Goal: Task Accomplishment & Management: Manage account settings

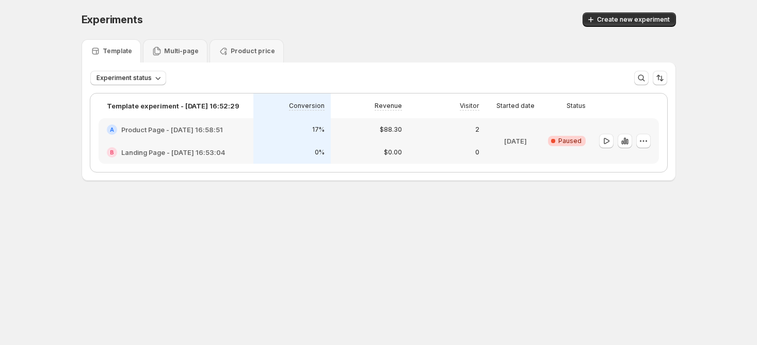
click at [377, 233] on div "Experiments. This page is ready Experiments Create new experiment Template Mult…" at bounding box center [378, 118] width 619 height 236
click at [370, 135] on div "$88.30" at bounding box center [369, 129] width 77 height 23
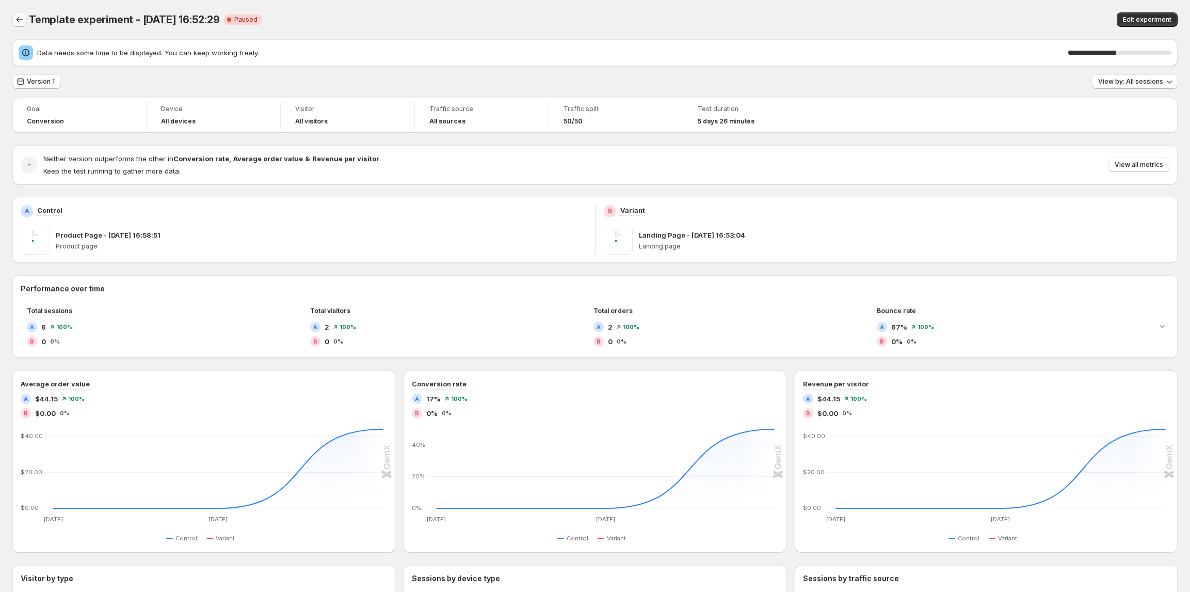
click at [21, 20] on icon "Back" at bounding box center [20, 19] width 7 height 5
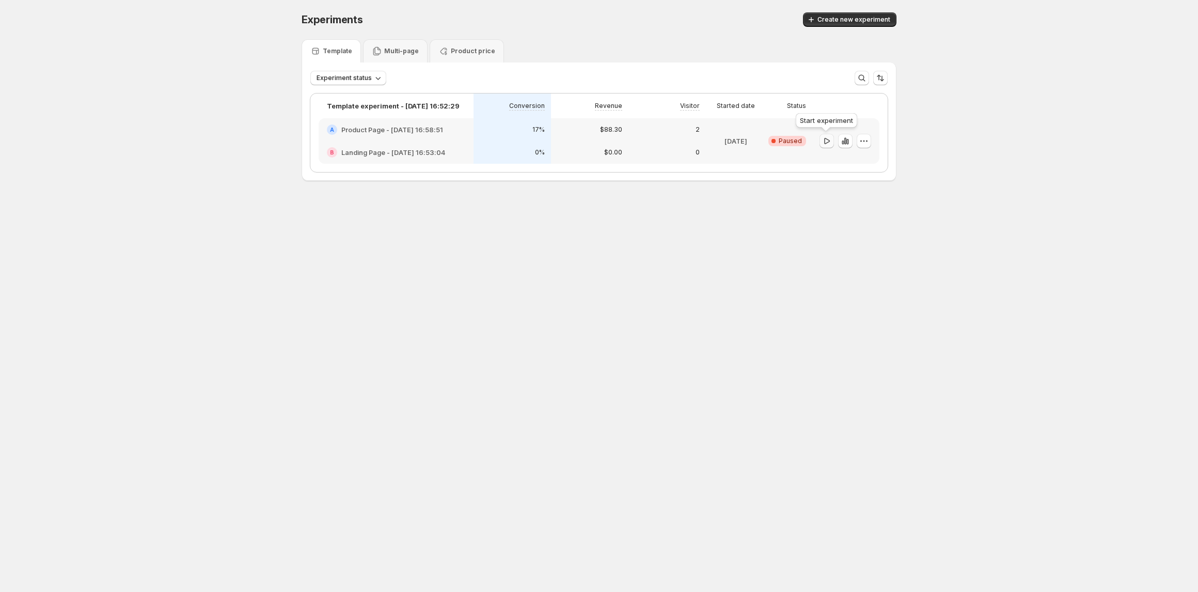
click at [824, 137] on icon "button" at bounding box center [826, 141] width 10 height 10
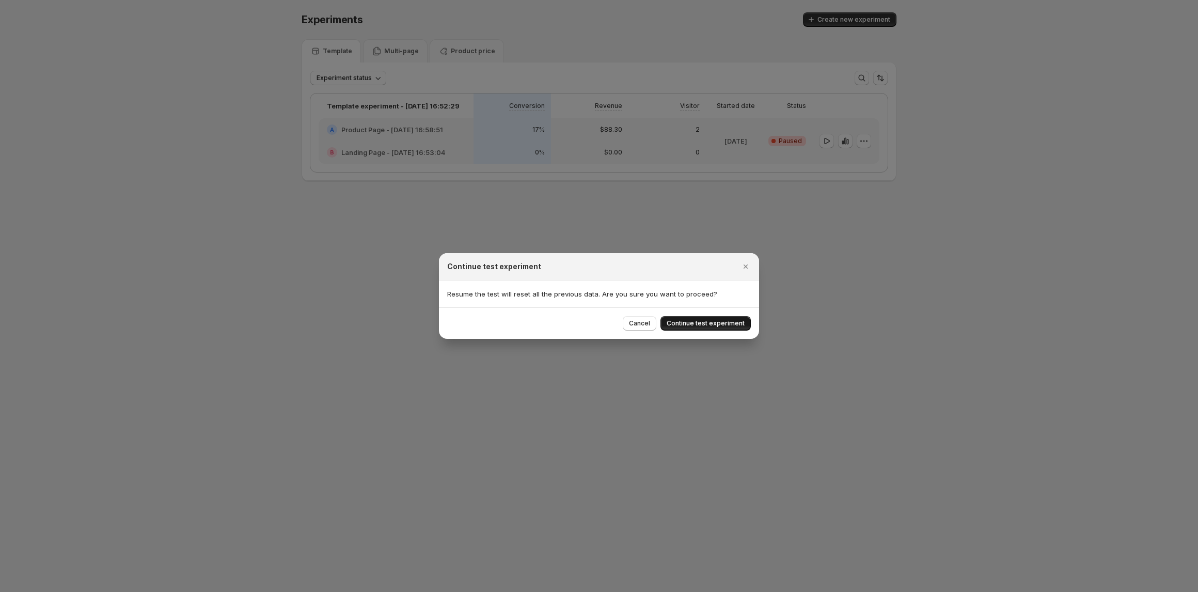
click at [699, 320] on span "Continue test experiment" at bounding box center [705, 323] width 78 height 8
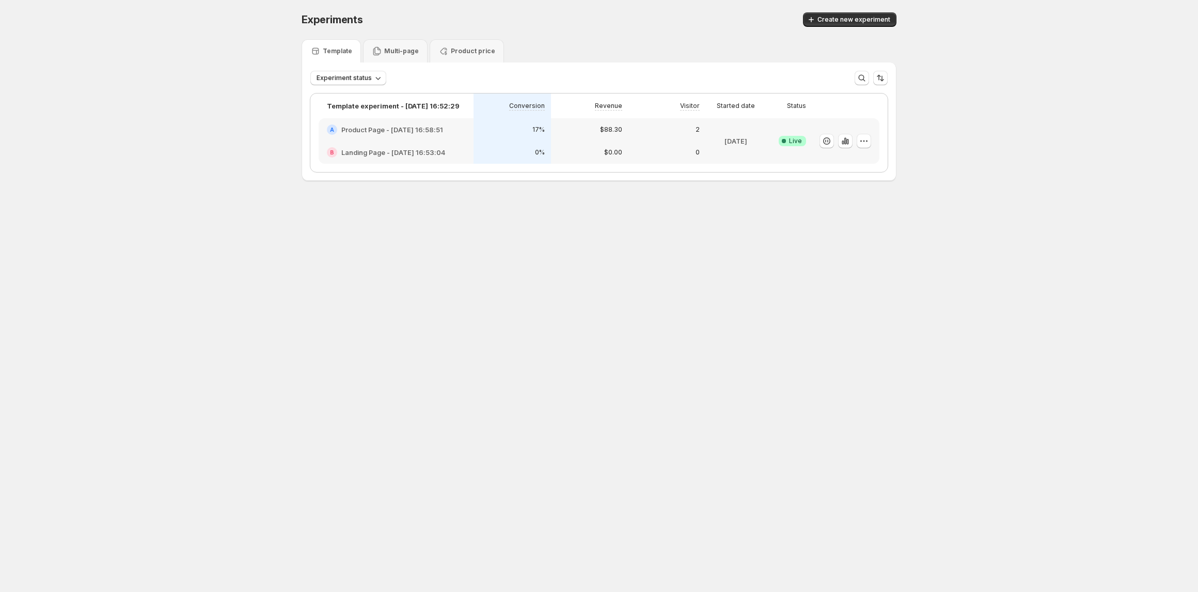
click at [624, 129] on div "$88.30" at bounding box center [589, 129] width 77 height 23
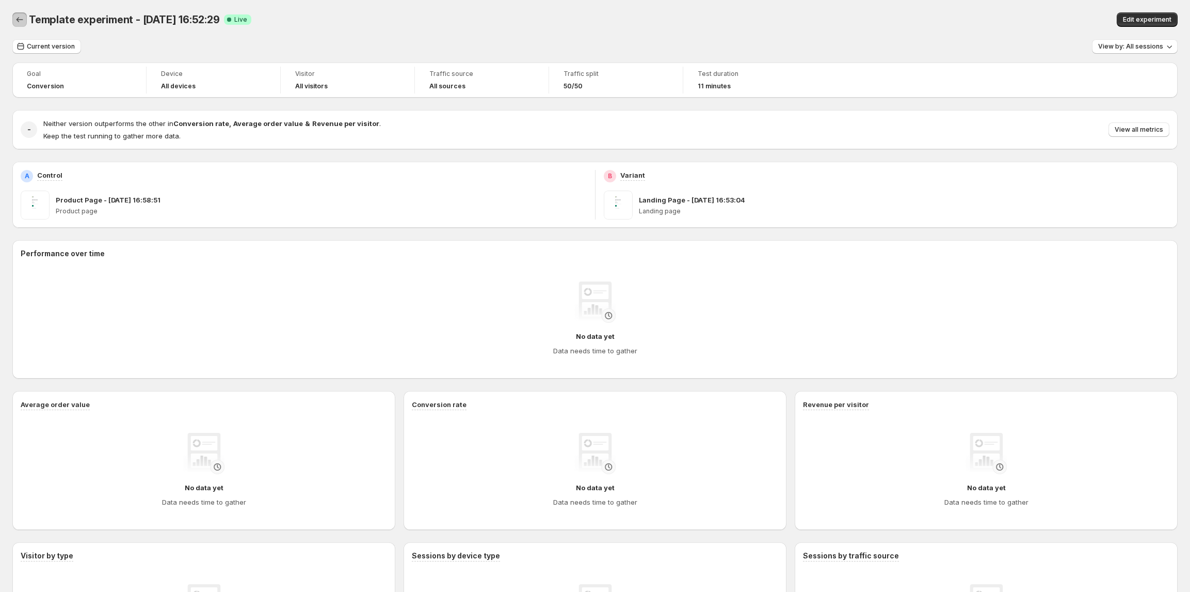
click at [20, 20] on icon "Back" at bounding box center [20, 19] width 7 height 5
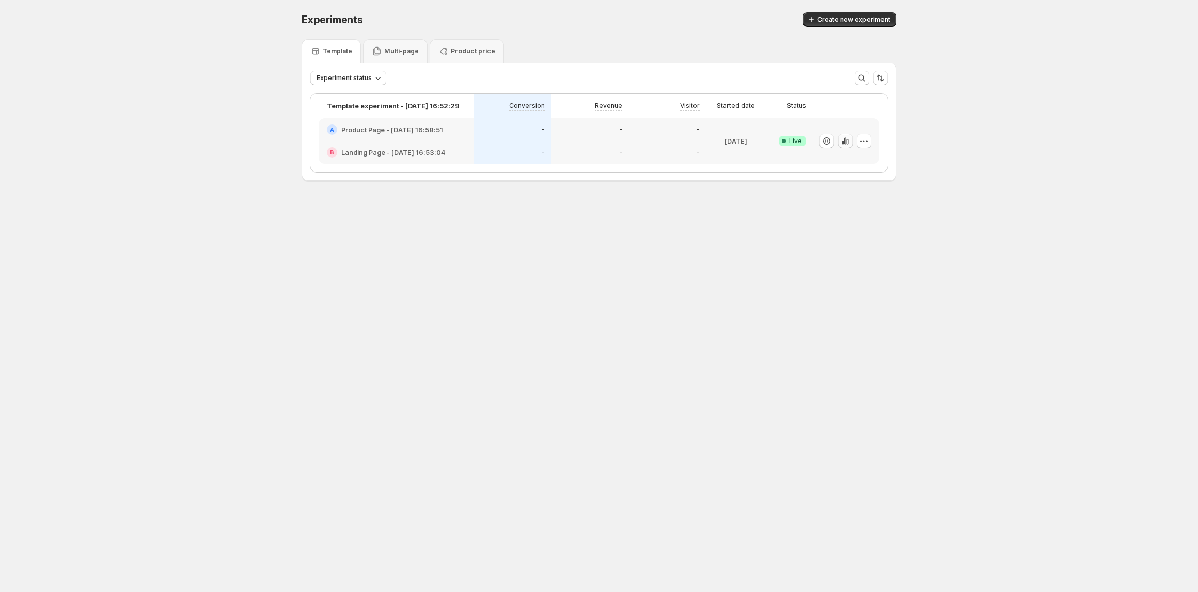
click at [845, 139] on icon "button" at bounding box center [845, 140] width 2 height 7
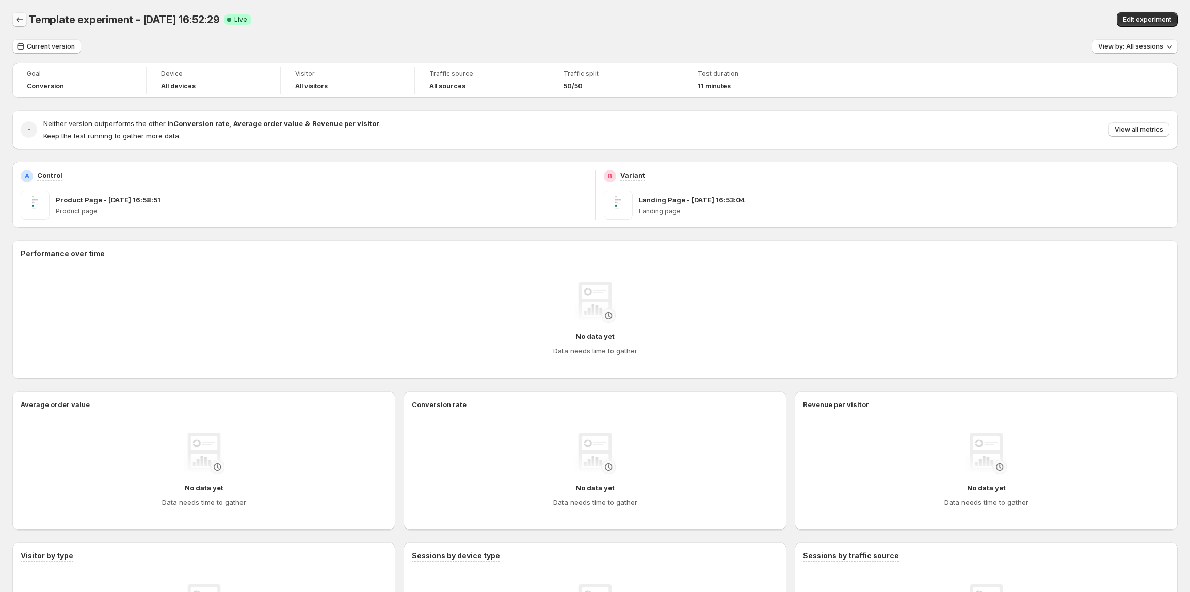
click at [19, 21] on icon "Back" at bounding box center [19, 19] width 10 height 10
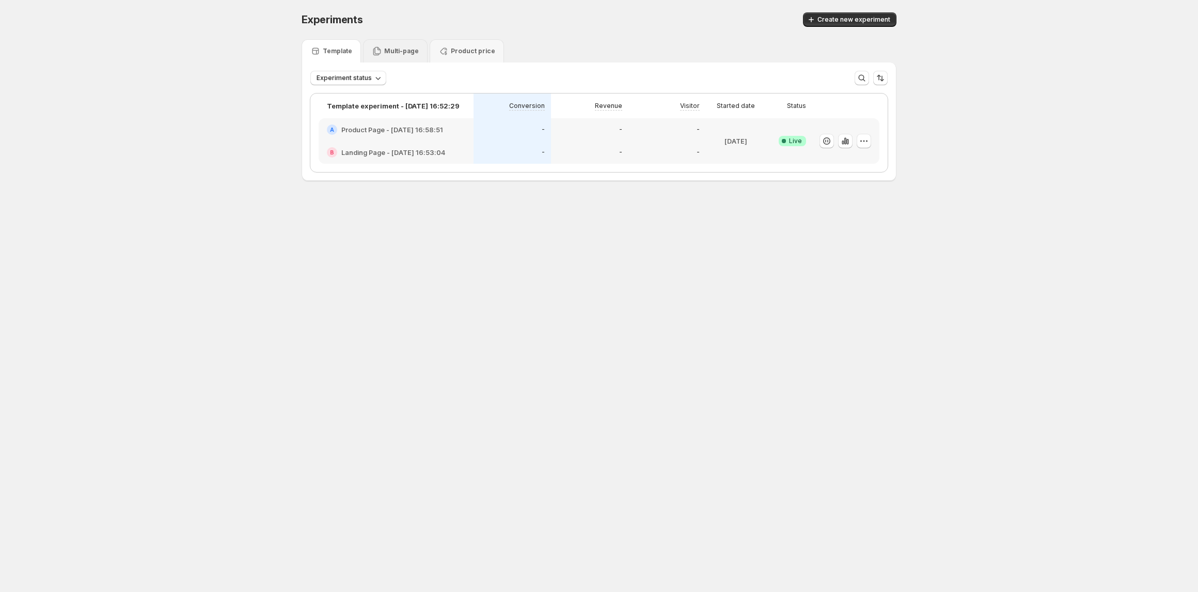
click at [389, 48] on p "Multi-page" at bounding box center [401, 51] width 35 height 8
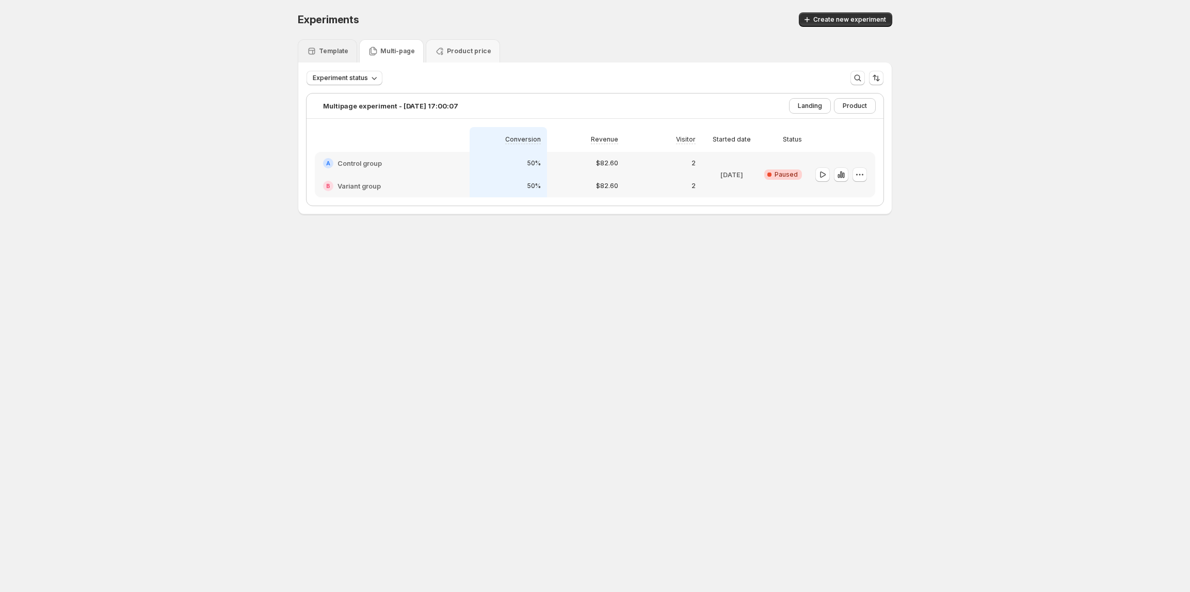
click at [343, 47] on p "Template" at bounding box center [333, 51] width 29 height 8
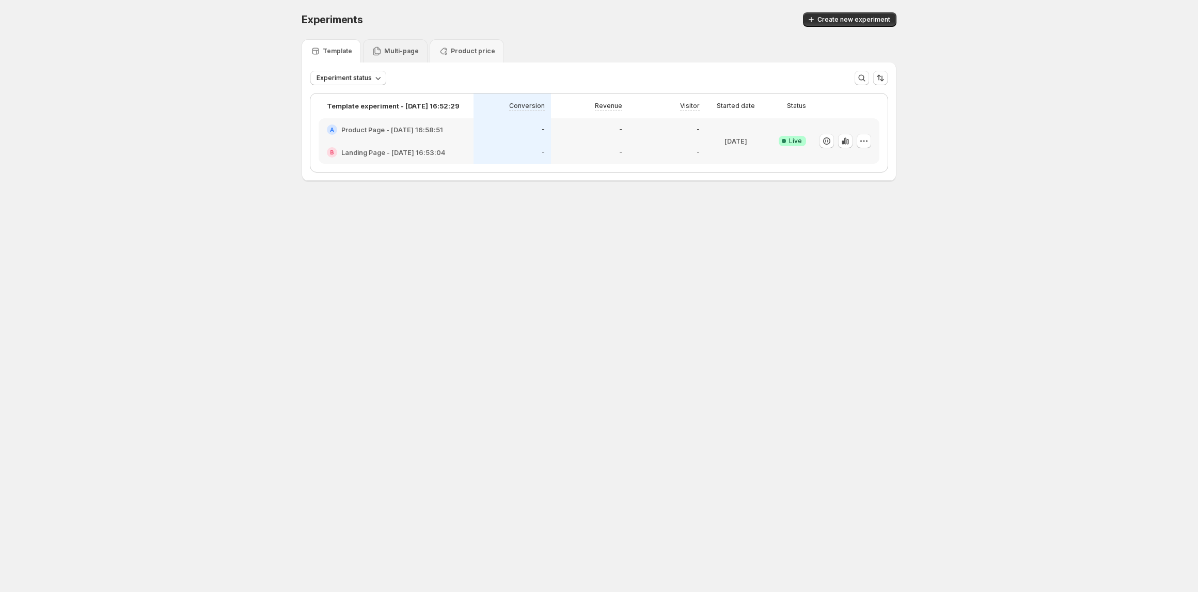
click at [395, 47] on p "Multi-page" at bounding box center [401, 51] width 35 height 8
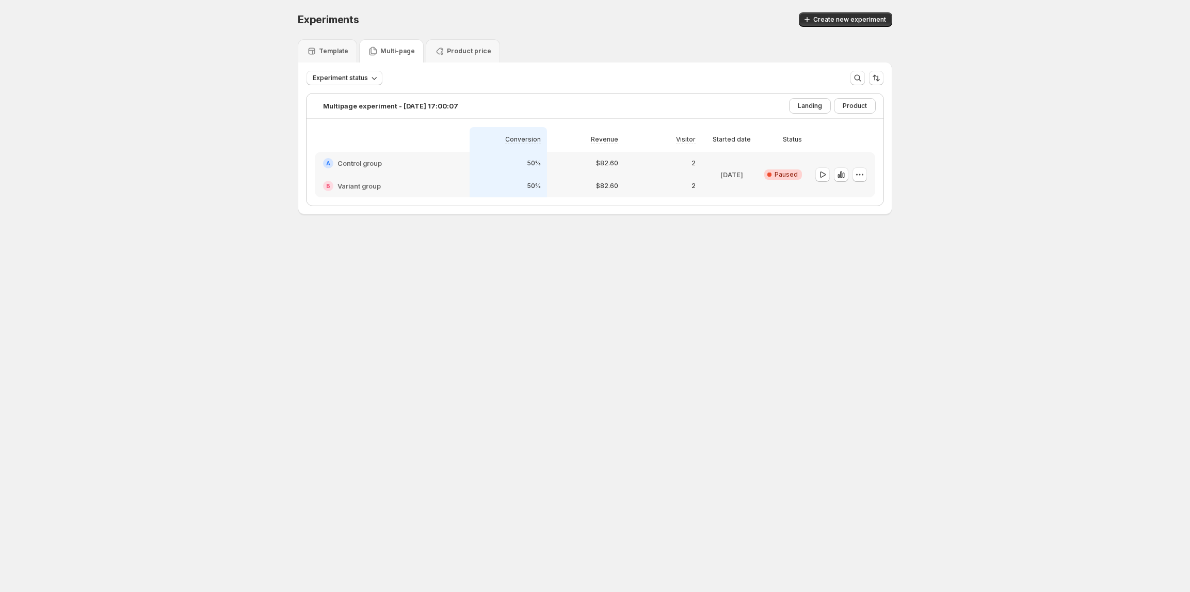
click at [655, 172] on div "2" at bounding box center [663, 163] width 77 height 23
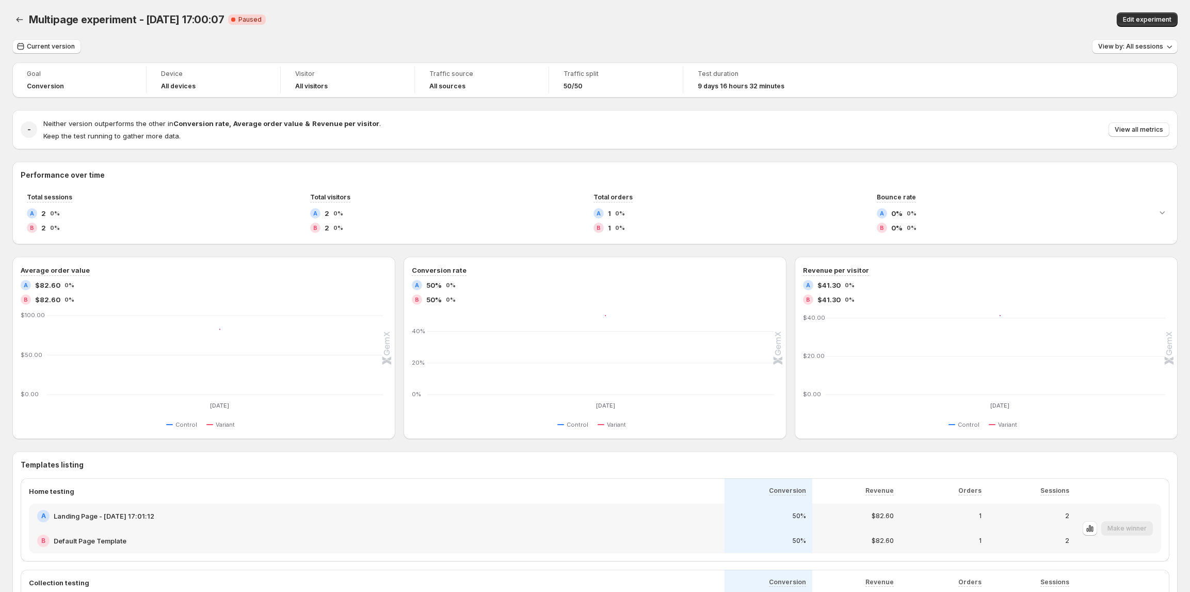
click at [20, 27] on div "Multipage experiment - [DATE] 17:00:07. This page is ready Multipage experiment…" at bounding box center [595, 19] width 1166 height 39
click at [19, 21] on icon "Back" at bounding box center [19, 19] width 10 height 10
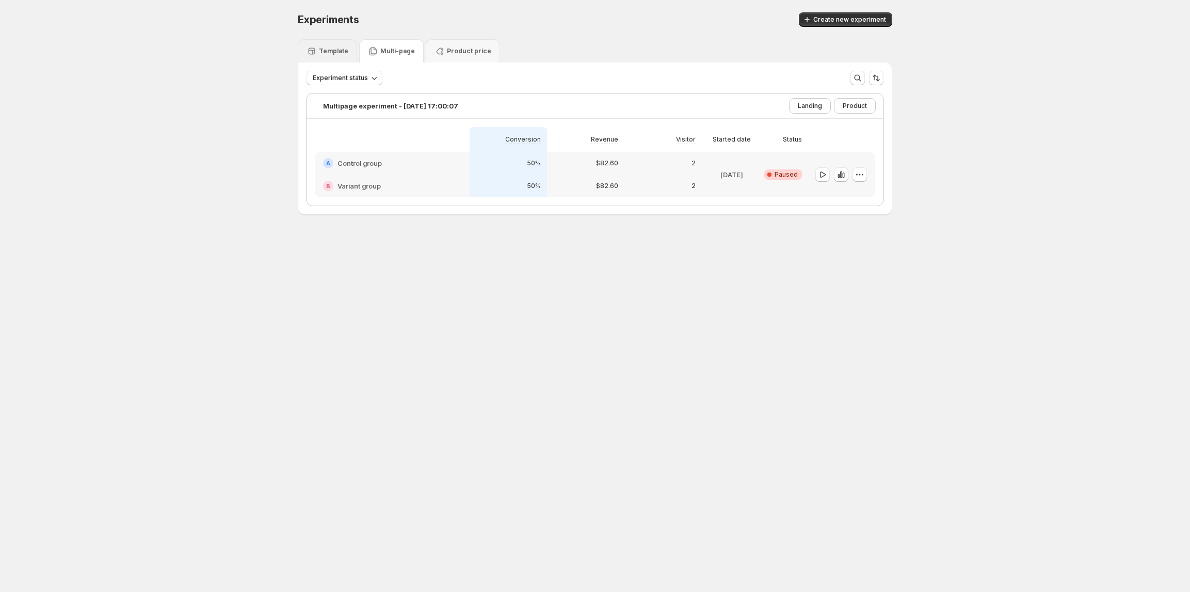
click at [345, 52] on p "Template" at bounding box center [333, 51] width 29 height 8
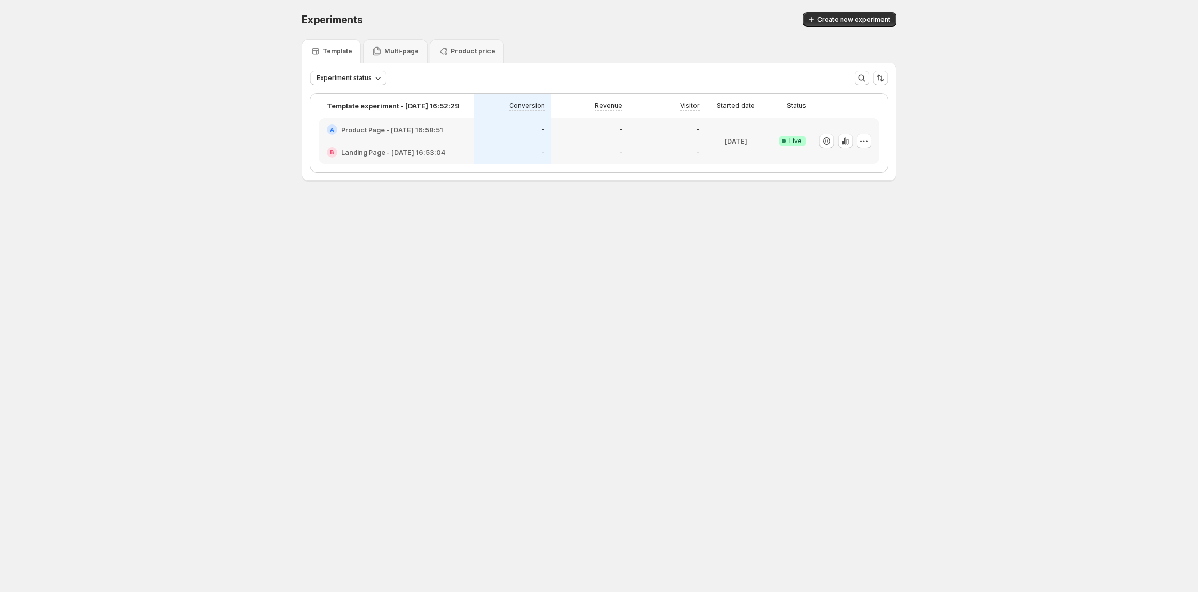
click at [461, 148] on div "B Landing Page - [DATE] 16:53:04" at bounding box center [396, 152] width 138 height 10
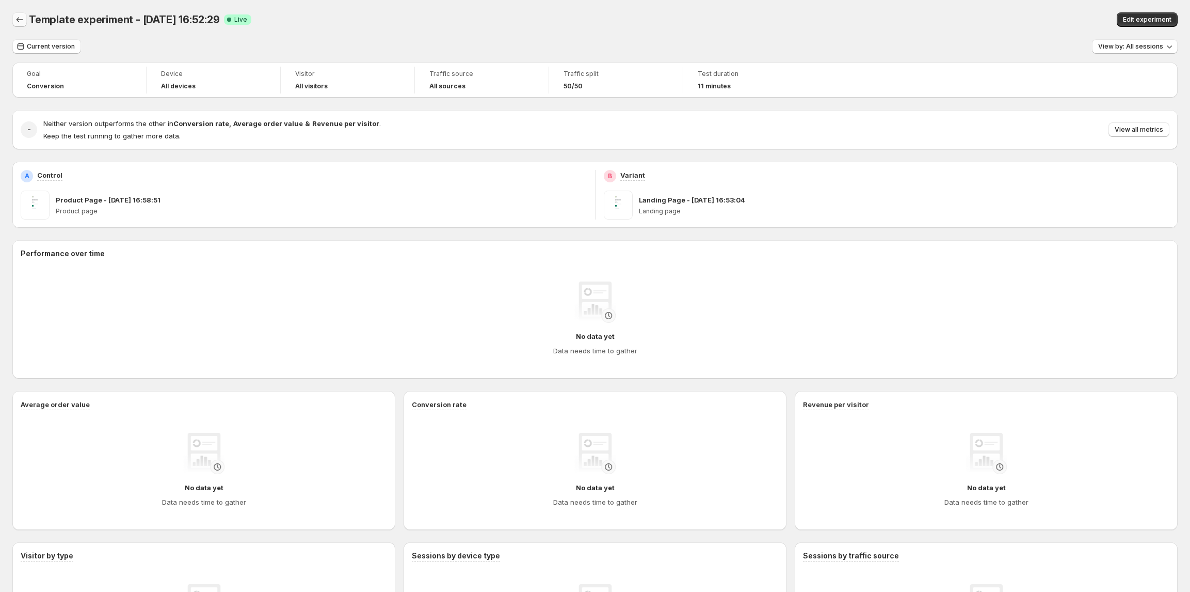
click at [17, 19] on icon "Back" at bounding box center [19, 19] width 10 height 10
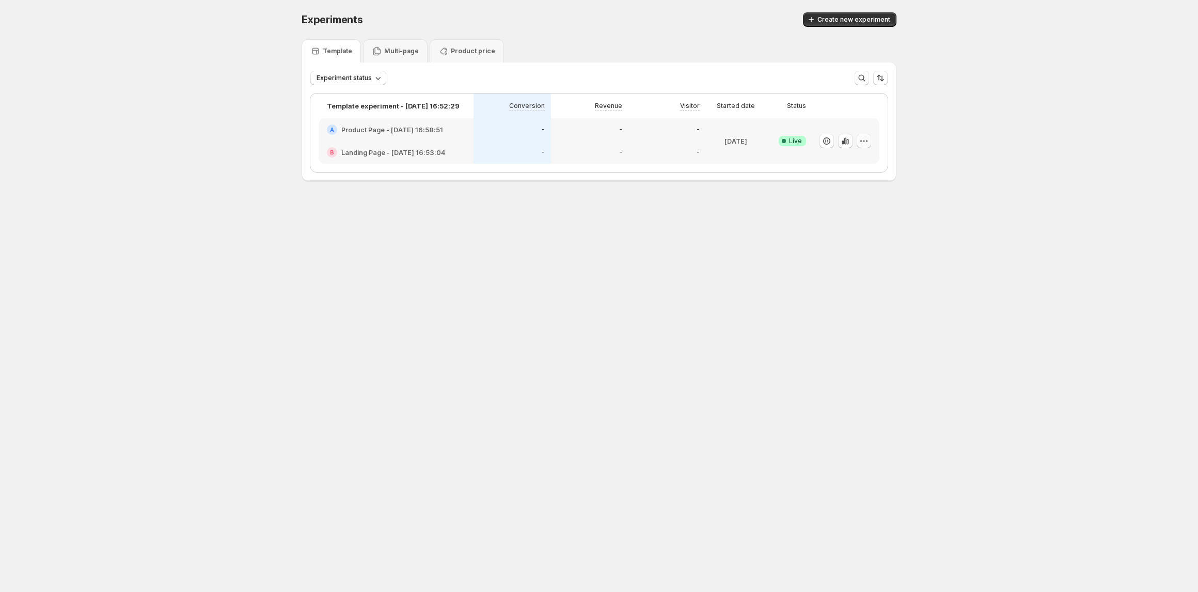
click at [859, 139] on icon "button" at bounding box center [863, 141] width 10 height 10
click at [826, 163] on span "Edit" at bounding box center [824, 162] width 11 height 8
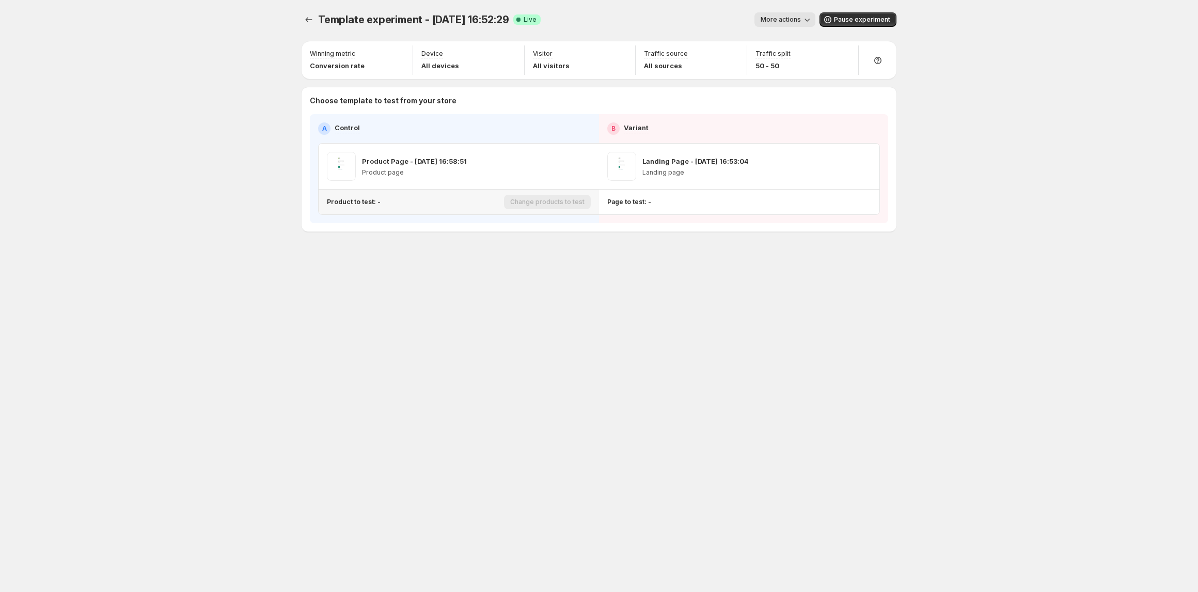
click at [416, 196] on div "Product to test: -" at bounding box center [413, 202] width 173 height 17
click at [406, 205] on div "Products to test: 1 product" at bounding box center [413, 202] width 173 height 9
click at [399, 203] on p "Products to test: 1 product" at bounding box center [369, 202] width 85 height 8
click at [519, 255] on icon "button" at bounding box center [520, 256] width 10 height 10
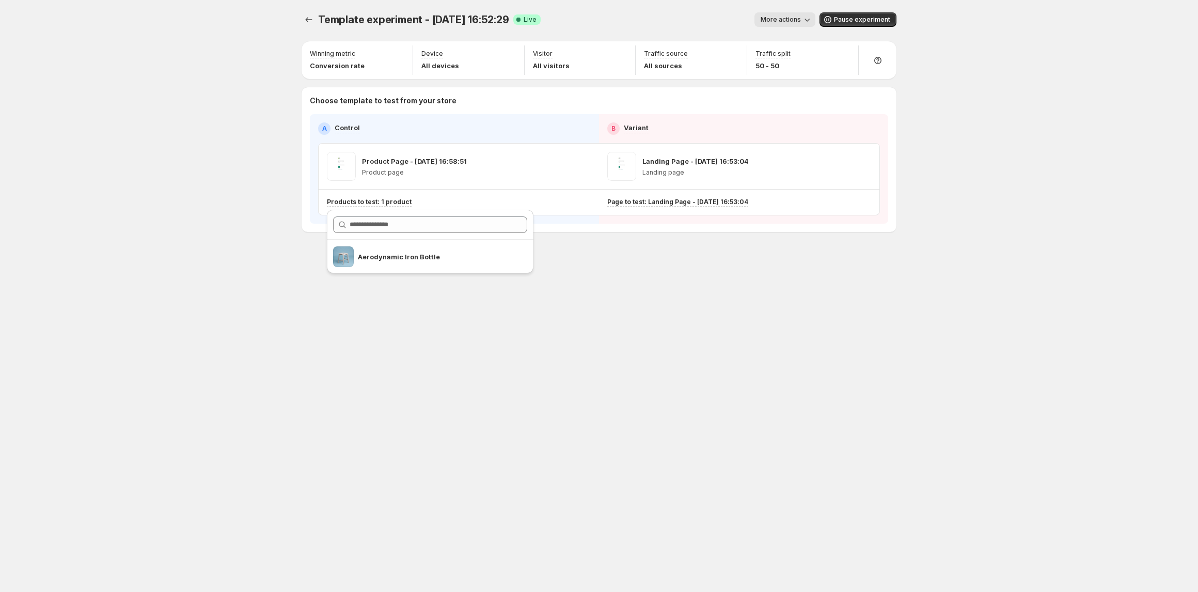
drag, startPoint x: 28, startPoint y: 0, endPoint x: 19, endPoint y: 43, distance: 44.2
click at [19, 43] on div "Template experiment - [DATE] 16:52:29. This page is ready Template experiment -…" at bounding box center [599, 296] width 1198 height 592
click at [850, 166] on span at bounding box center [845, 166] width 14 height 15
drag, startPoint x: 843, startPoint y: 168, endPoint x: 822, endPoint y: 183, distance: 26.3
click at [824, 182] on div "Landing Page - [DATE] 16:53:04 Landing page" at bounding box center [739, 166] width 280 height 45
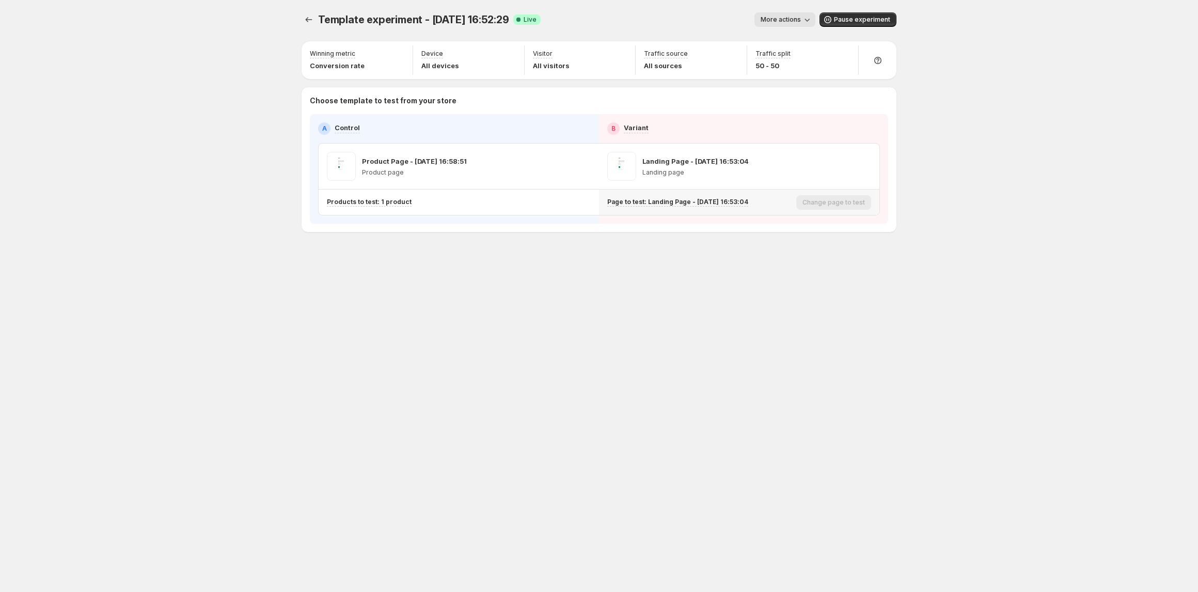
click at [731, 207] on div "Page to test: Landing Page - [DATE] 16:53:04" at bounding box center [699, 202] width 185 height 17
click at [730, 199] on p "Page to test: Landing Page - [DATE] 16:53:04" at bounding box center [677, 202] width 141 height 8
click at [707, 206] on div "Page to test: Landing Page - [DATE] 16:53:04" at bounding box center [677, 202] width 141 height 9
click at [669, 201] on p "Page to test: Landing Page - [DATE] 16:53:04" at bounding box center [677, 202] width 141 height 8
click at [653, 201] on p "Page to test: Landing Page - [DATE] 16:53:04" at bounding box center [677, 202] width 141 height 8
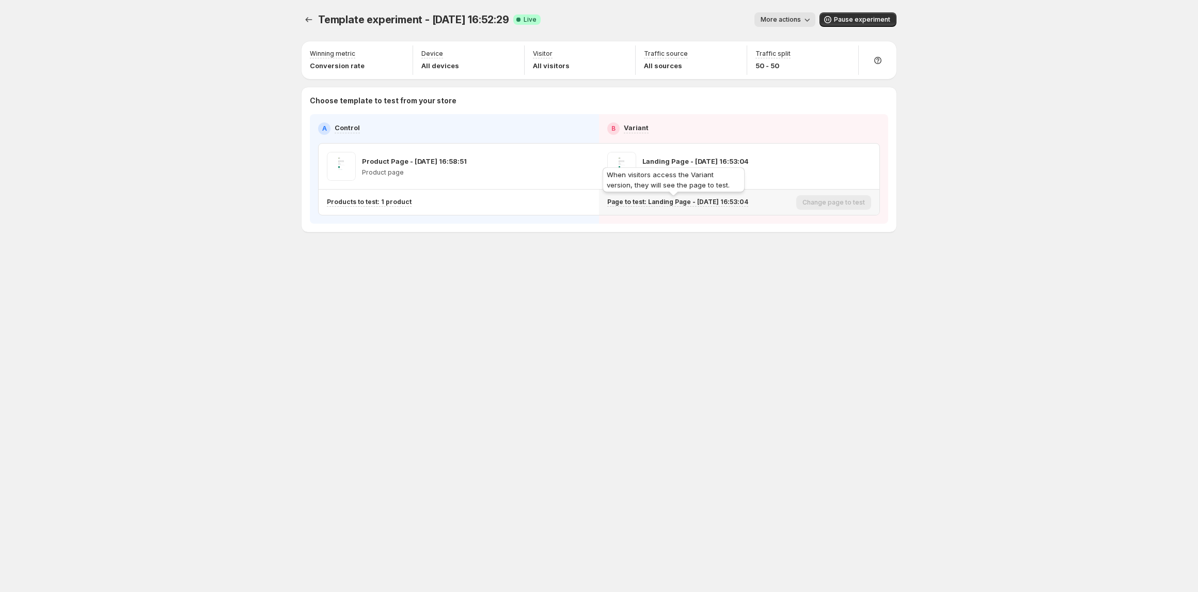
click at [636, 206] on div "Page to test: Landing Page - [DATE] 16:53:04" at bounding box center [677, 202] width 141 height 9
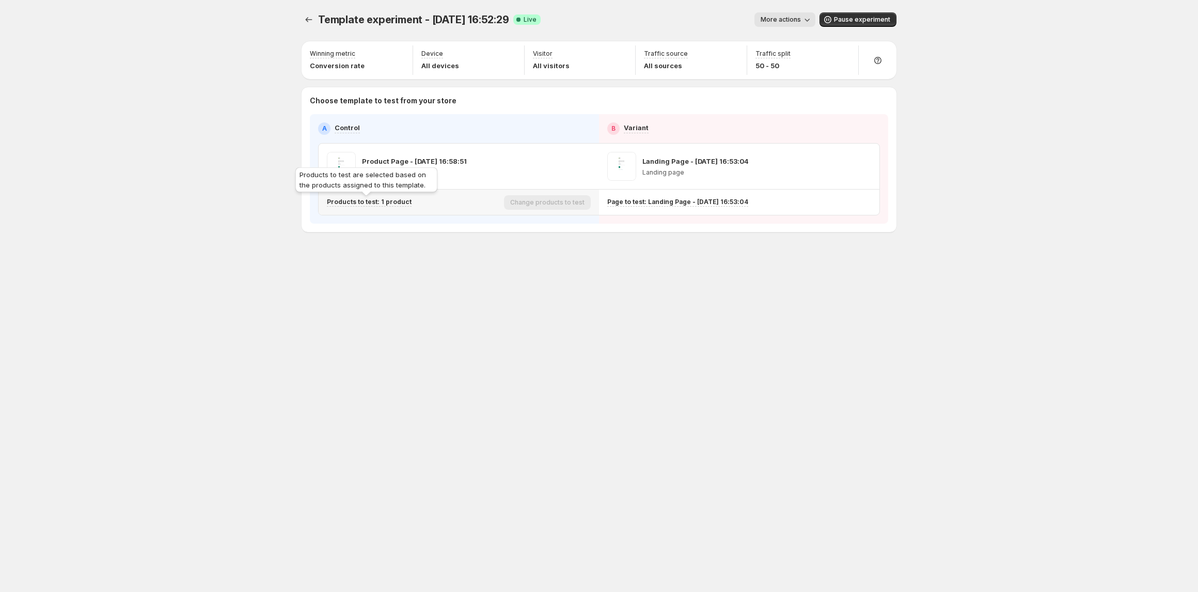
click at [392, 202] on p "Products to test: 1 product" at bounding box center [369, 202] width 85 height 8
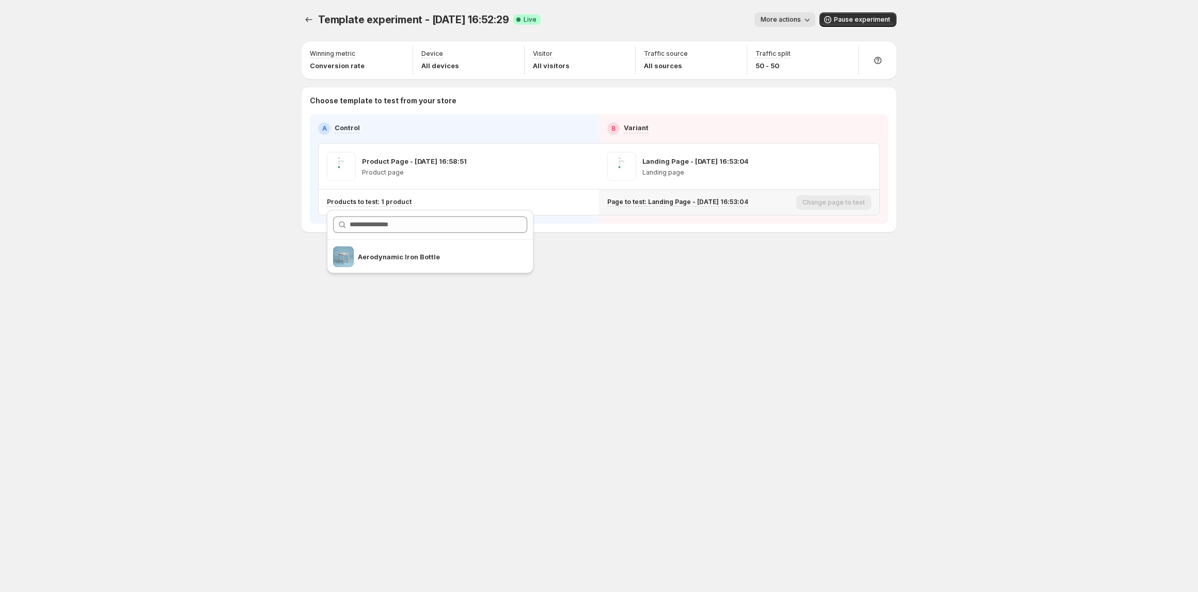
click at [650, 195] on div "Page to test: Landing Page - [DATE] 16:53:04" at bounding box center [699, 202] width 185 height 17
click at [650, 202] on p "Page to test: Landing Page - [DATE] 16:53:04" at bounding box center [677, 202] width 141 height 8
click at [629, 202] on p "Page to test: Landing Page - [DATE] 16:53:04" at bounding box center [677, 202] width 141 height 8
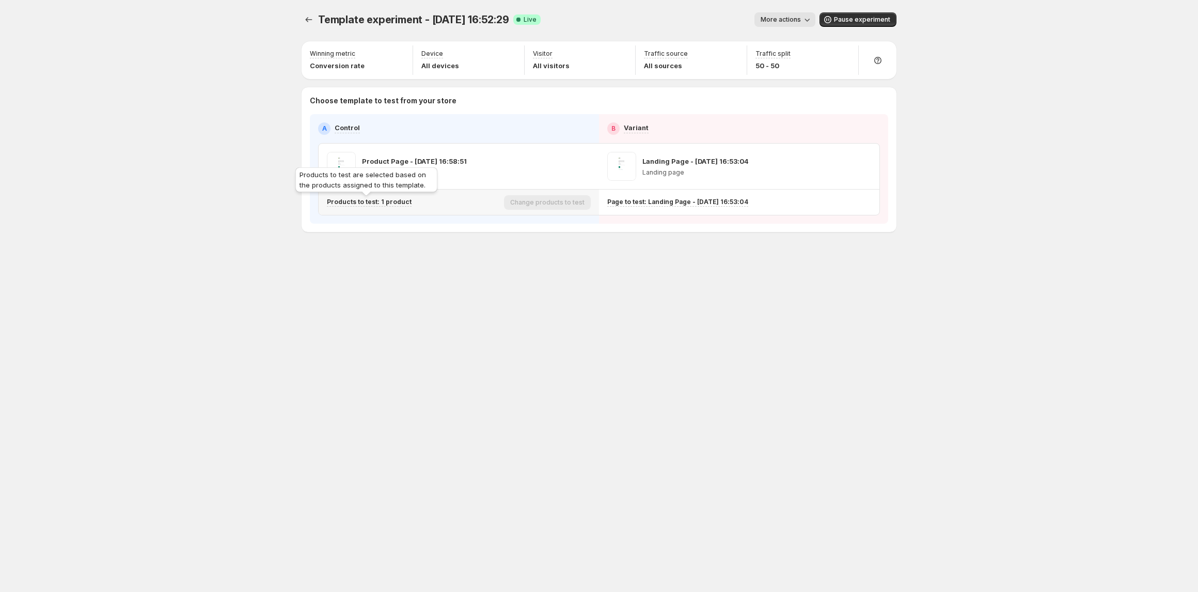
click at [397, 205] on p "Products to test: 1 product" at bounding box center [369, 202] width 85 height 8
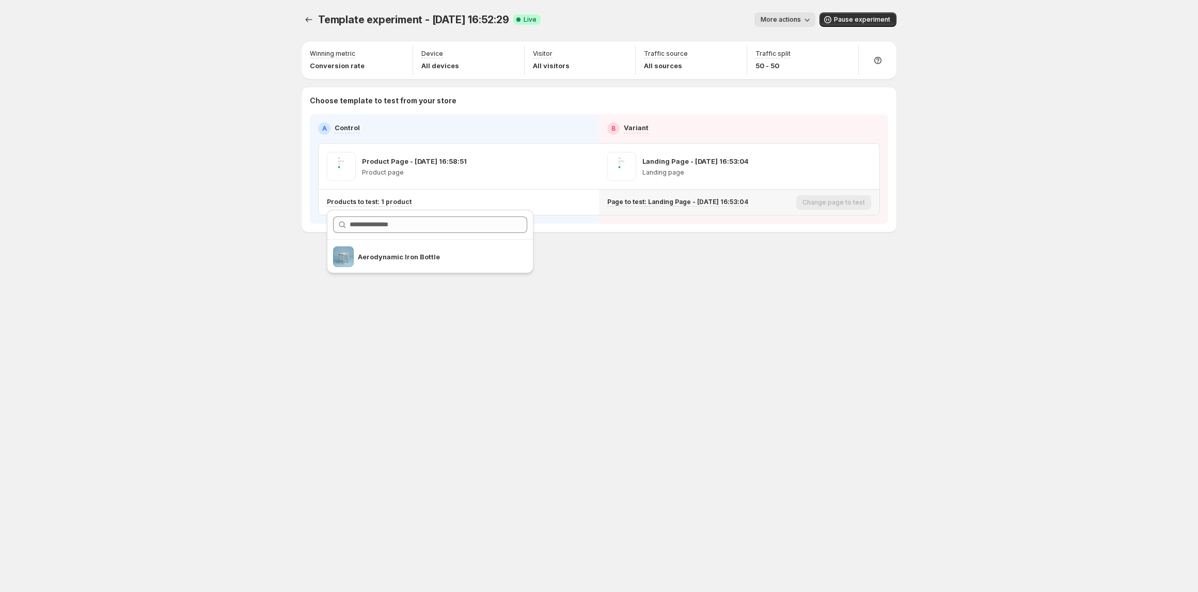
click at [698, 207] on div "Page to test: Landing Page - [DATE] 16:53:04" at bounding box center [699, 202] width 185 height 17
click at [693, 198] on p "Page to test: Landing Page - [DATE] 16:53:04" at bounding box center [677, 202] width 141 height 8
click at [471, 201] on div "Products to test: 1 product" at bounding box center [413, 202] width 173 height 9
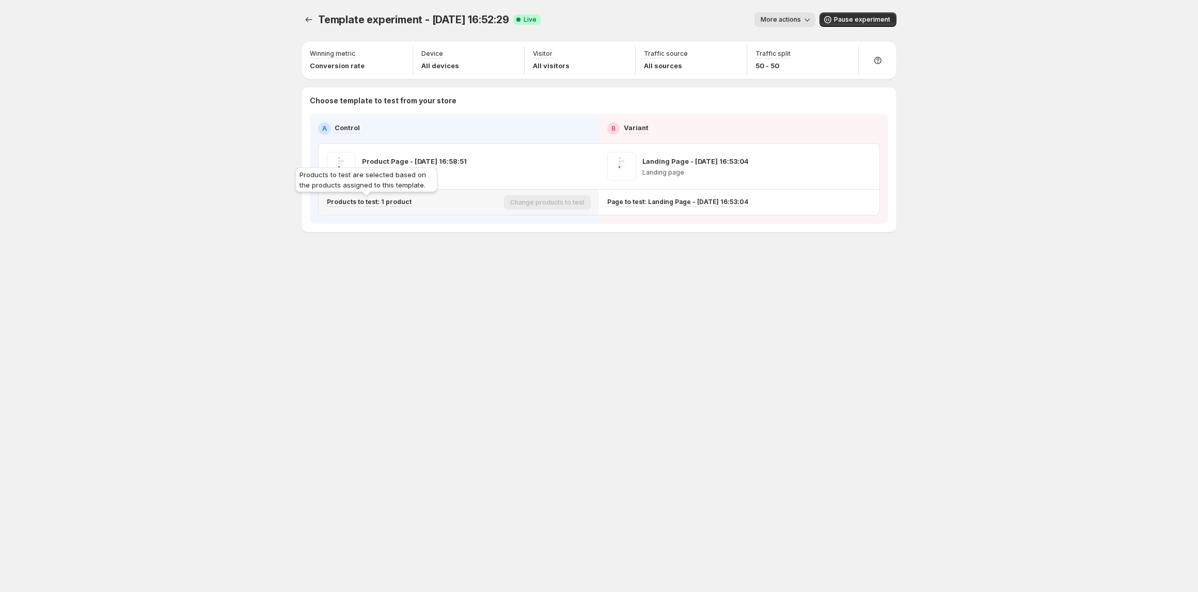
click at [401, 202] on p "Products to test: 1 product" at bounding box center [369, 202] width 85 height 8
click at [523, 256] on icon "button" at bounding box center [519, 256] width 7 height 7
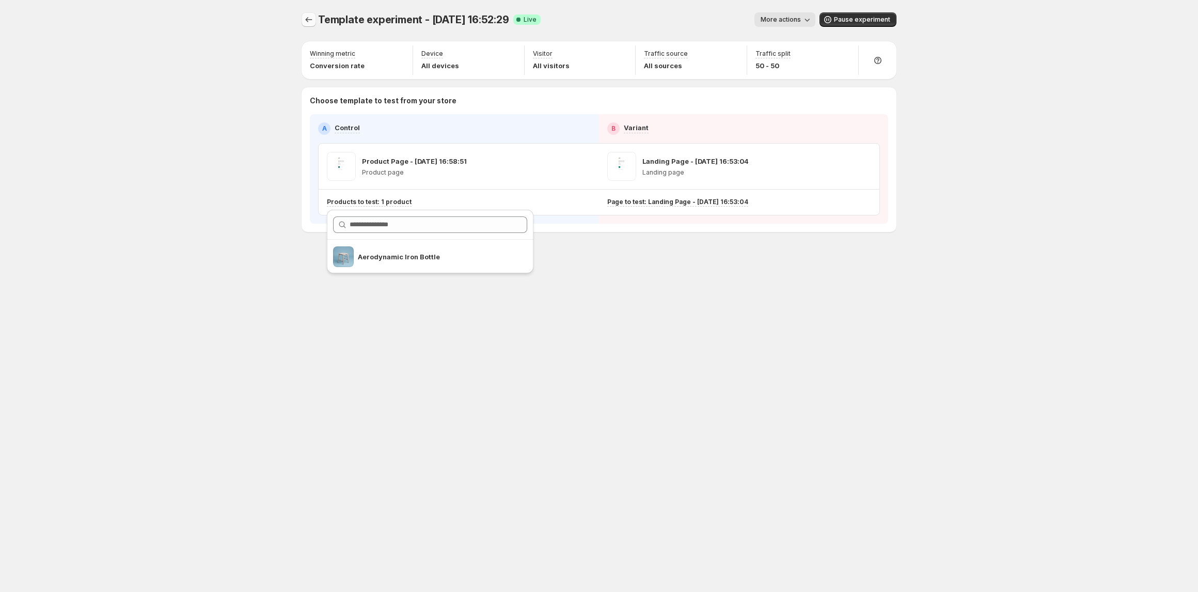
click at [312, 23] on icon "Experiments" at bounding box center [309, 19] width 10 height 10
